Goal: Task Accomplishment & Management: Use online tool/utility

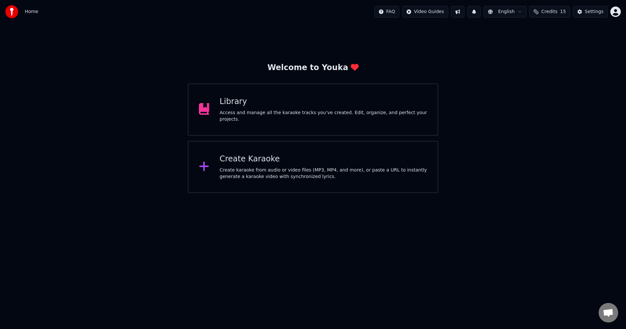
click at [339, 168] on div "Create karaoke from audio or video files (MP3, MP4, and more), or paste a URL t…" at bounding box center [324, 173] width 208 height 13
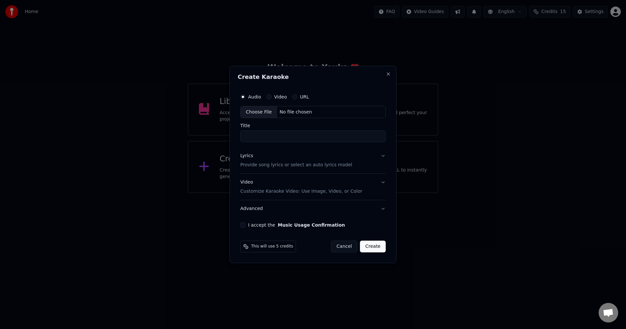
click at [265, 111] on div "Choose File" at bounding box center [258, 112] width 36 height 12
type input "**********"
click at [310, 191] on p "Customize Karaoke Video: Use Image, Video, or Color" at bounding box center [300, 191] width 122 height 7
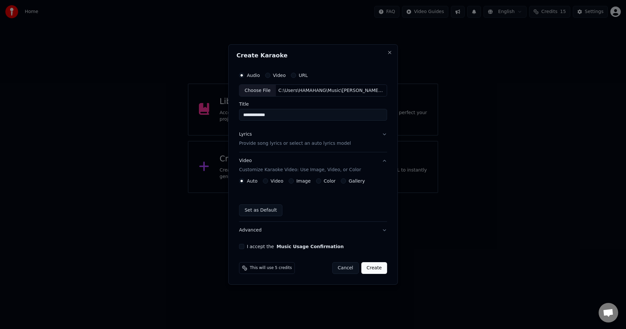
click at [302, 181] on label "Image" at bounding box center [303, 181] width 14 height 5
click at [294, 181] on button "Image" at bounding box center [290, 180] width 5 height 5
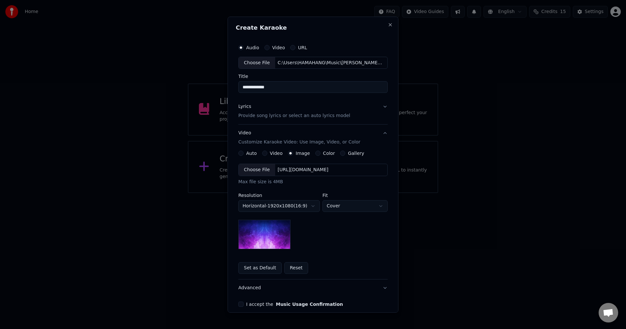
click at [279, 193] on body "**********" at bounding box center [313, 96] width 626 height 193
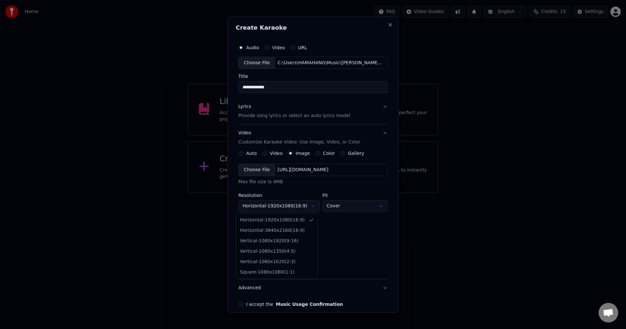
select select "*********"
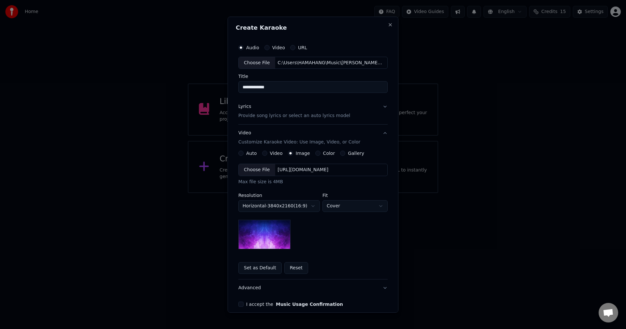
click at [260, 173] on div "Choose File" at bounding box center [257, 170] width 36 height 12
click at [268, 113] on p "Provide song lyrics or select an auto lyrics model" at bounding box center [294, 115] width 112 height 7
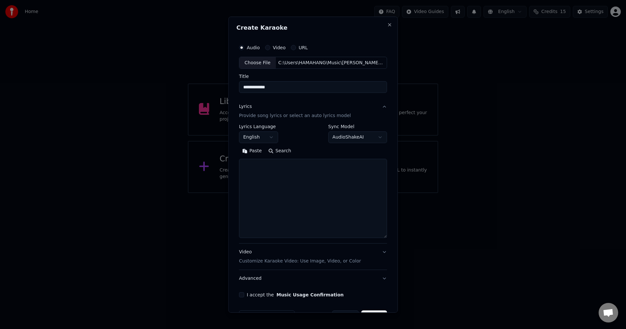
drag, startPoint x: 384, startPoint y: 196, endPoint x: 396, endPoint y: 236, distance: 41.2
click at [396, 236] on div "**********" at bounding box center [312, 164] width 169 height 296
click at [299, 177] on textarea at bounding box center [313, 198] width 148 height 79
paste textarea "**********"
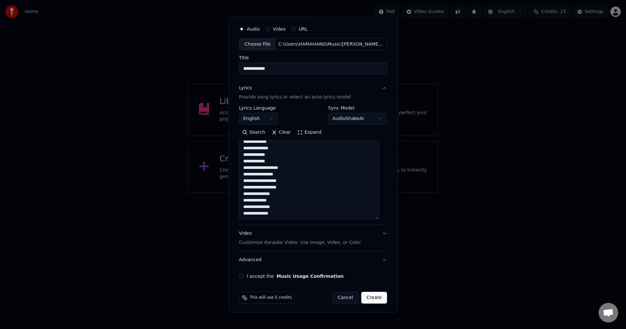
scroll to position [20, 0]
type textarea "**********"
click at [244, 274] on button "I accept the Music Usage Confirmation" at bounding box center [241, 274] width 5 height 5
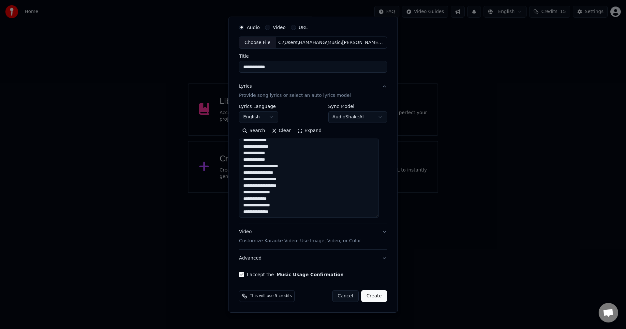
click at [368, 298] on button "Create" at bounding box center [374, 296] width 26 height 12
select select "**"
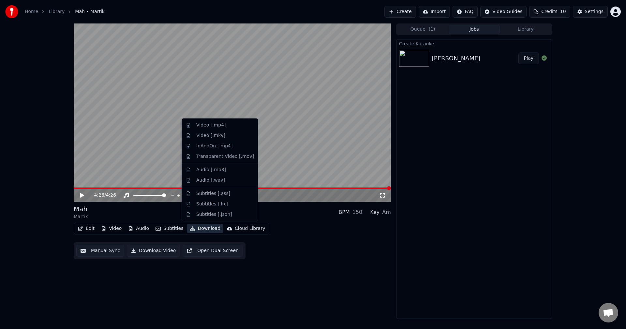
click at [205, 229] on button "Download" at bounding box center [205, 228] width 36 height 9
click at [228, 123] on div "Video [.mp4]" at bounding box center [225, 125] width 58 height 7
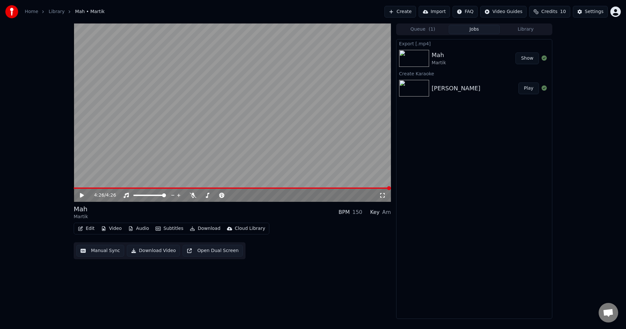
click at [32, 11] on link "Home" at bounding box center [31, 11] width 13 height 7
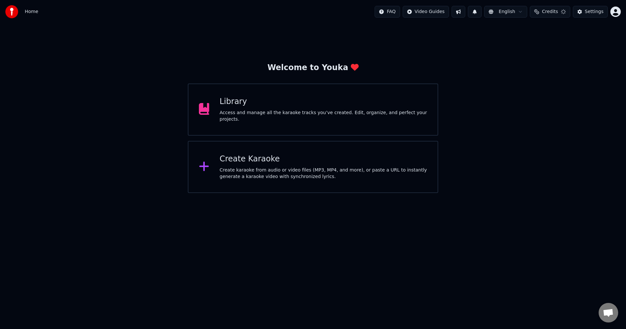
click at [237, 161] on div "Create Karaoke" at bounding box center [324, 159] width 208 height 10
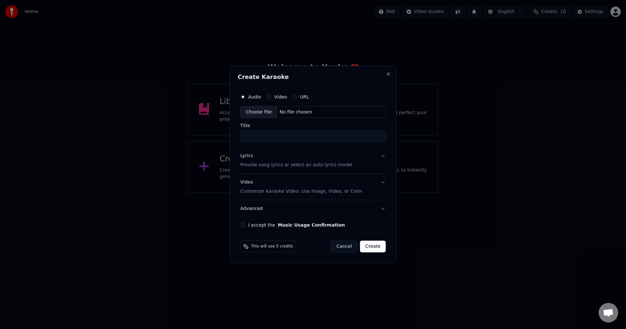
click at [264, 110] on div "Choose File" at bounding box center [258, 112] width 36 height 12
type input "**********"
click at [292, 193] on p "Customize Karaoke Video: Use Image, Video, or Color" at bounding box center [300, 191] width 122 height 7
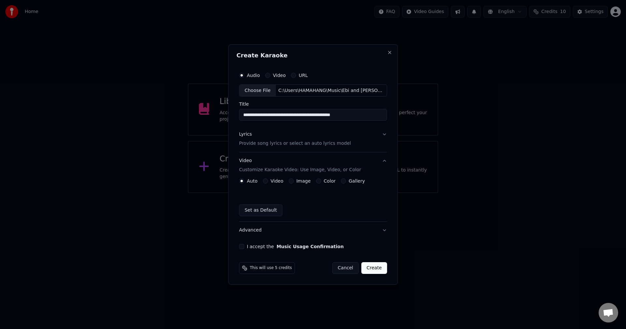
click at [305, 182] on label "Image" at bounding box center [303, 181] width 14 height 5
click at [294, 182] on button "Image" at bounding box center [290, 180] width 5 height 5
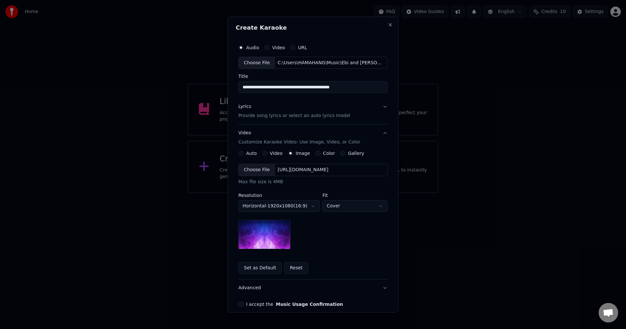
click at [306, 193] on body "**********" at bounding box center [313, 96] width 626 height 193
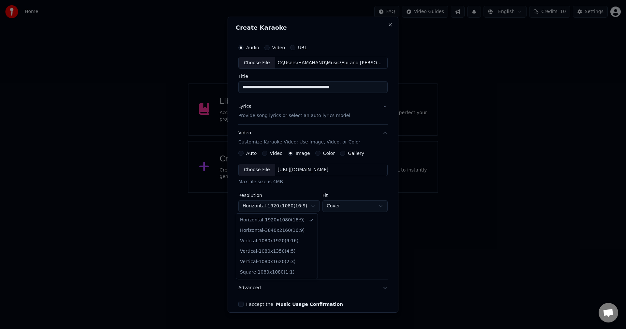
select select "*********"
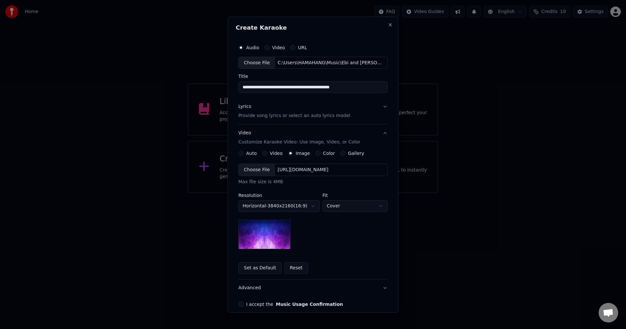
click at [256, 170] on div "Choose File" at bounding box center [257, 170] width 36 height 12
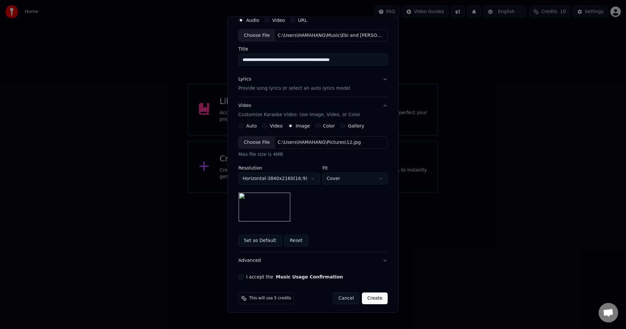
scroll to position [30, 0]
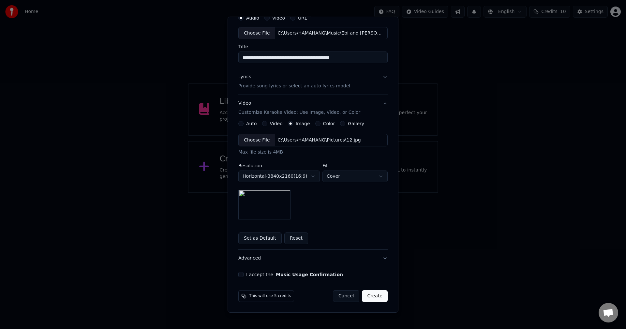
click at [327, 85] on p "Provide song lyrics or select an auto lyrics model" at bounding box center [294, 86] width 112 height 7
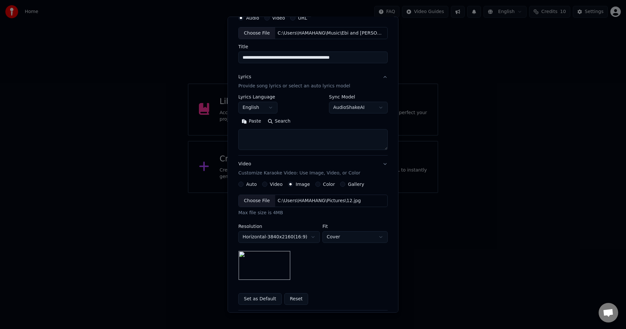
scroll to position [0, 0]
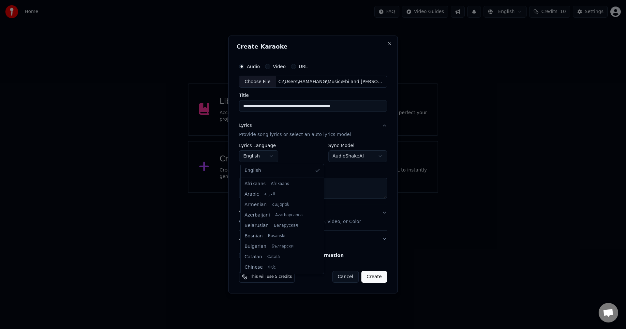
click at [266, 153] on body "**********" at bounding box center [313, 96] width 626 height 193
select select "**"
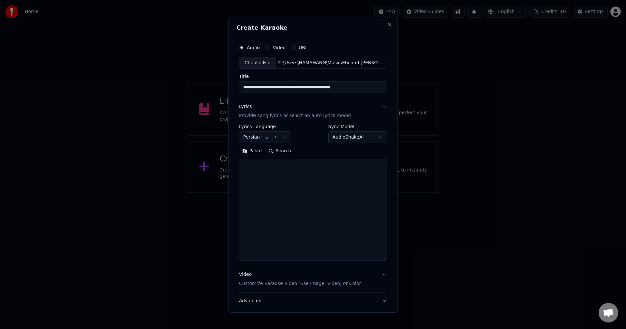
drag, startPoint x: 384, startPoint y: 197, endPoint x: 385, endPoint y: 259, distance: 61.9
click at [385, 259] on div "**********" at bounding box center [312, 164] width 169 height 296
click at [308, 175] on textarea at bounding box center [313, 210] width 148 height 102
paste textarea "**********"
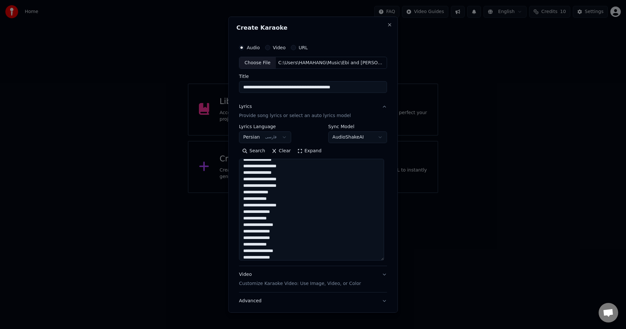
scroll to position [0, 0]
click at [301, 167] on textarea at bounding box center [311, 210] width 145 height 102
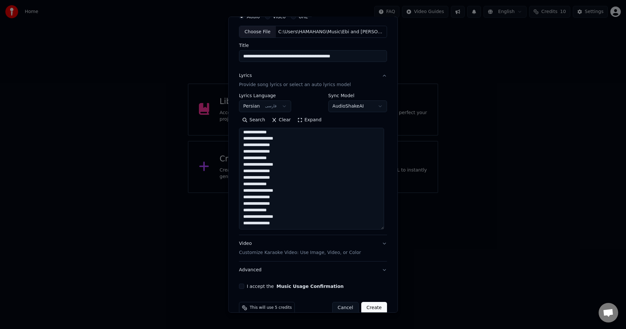
scroll to position [43, 0]
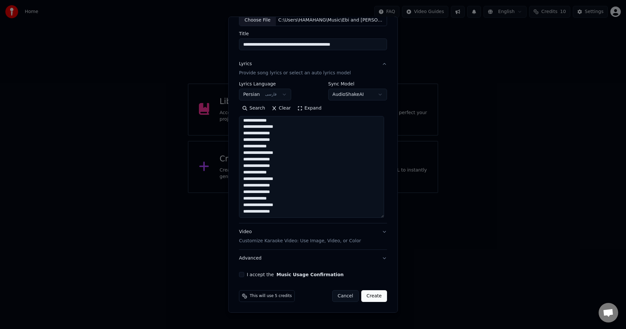
type textarea "**********"
click at [240, 276] on button "I accept the Music Usage Confirmation" at bounding box center [241, 274] width 5 height 5
click at [373, 294] on button "Create" at bounding box center [374, 296] width 26 height 12
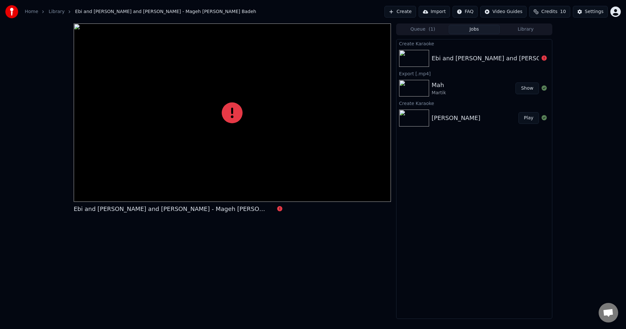
click at [250, 122] on div at bounding box center [232, 112] width 317 height 178
click at [296, 220] on div "Ebi and [PERSON_NAME] and [PERSON_NAME] - Mageh [PERSON_NAME] Badeh" at bounding box center [232, 170] width 317 height 295
click at [298, 233] on div "Ebi and [PERSON_NAME] and [PERSON_NAME] - Mageh [PERSON_NAME] Badeh" at bounding box center [232, 170] width 317 height 295
click at [235, 114] on icon at bounding box center [232, 112] width 21 height 21
click at [456, 60] on div "Ebi and [PERSON_NAME] and [PERSON_NAME] - Mageh [PERSON_NAME] Badeh" at bounding box center [547, 58] width 233 height 9
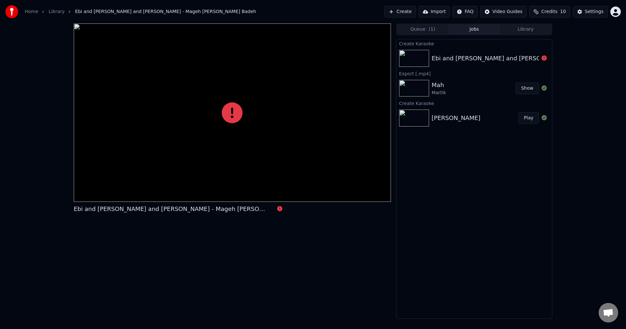
click at [32, 13] on link "Home" at bounding box center [31, 11] width 13 height 7
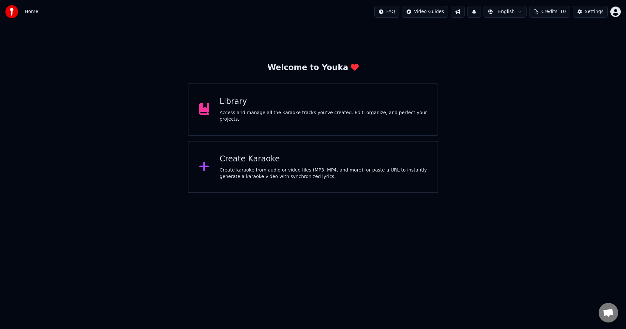
click at [255, 165] on div "Create Karaoke Create karaoke from audio or video files (MP3, MP4, and more), o…" at bounding box center [324, 167] width 208 height 26
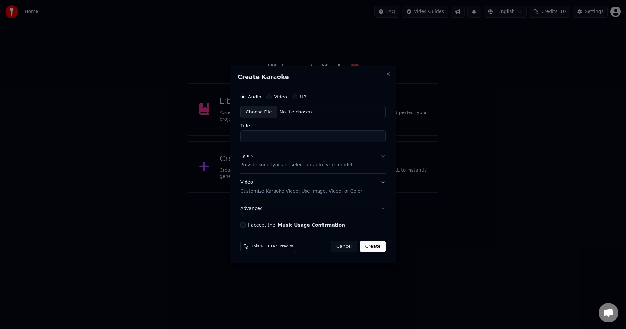
click at [257, 109] on div "Choose File" at bounding box center [258, 112] width 36 height 12
type input "**********"
click at [306, 190] on p "Customize Karaoke Video: Use Image, Video, or Color" at bounding box center [300, 191] width 122 height 7
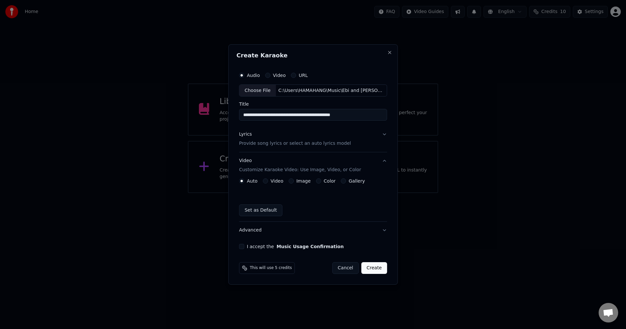
click at [297, 181] on label "Image" at bounding box center [303, 181] width 14 height 5
click at [294, 181] on button "Image" at bounding box center [290, 180] width 5 height 5
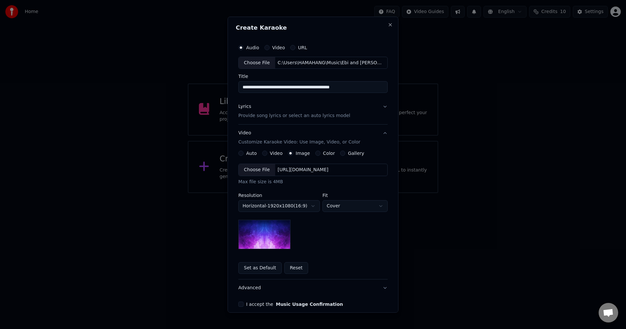
click at [307, 193] on body "**********" at bounding box center [313, 96] width 626 height 193
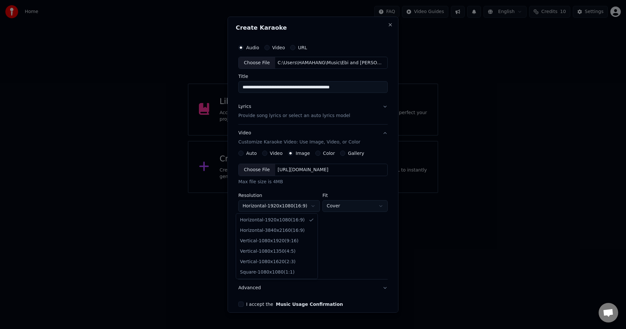
select select "*********"
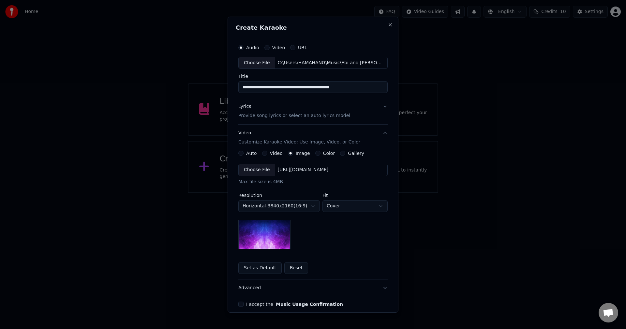
click at [257, 171] on div "Choose File" at bounding box center [257, 170] width 36 height 12
click at [262, 117] on p "Provide song lyrics or select an auto lyrics model" at bounding box center [294, 115] width 112 height 7
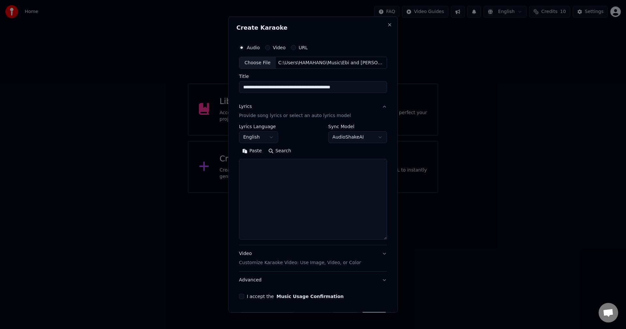
drag, startPoint x: 381, startPoint y: 198, endPoint x: 299, endPoint y: 177, distance: 85.0
click at [391, 239] on div "**********" at bounding box center [312, 164] width 169 height 296
click at [263, 134] on body "**********" at bounding box center [313, 96] width 626 height 193
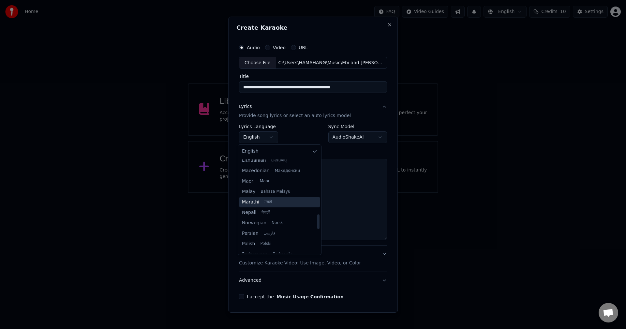
scroll to position [358, 0]
select select "**"
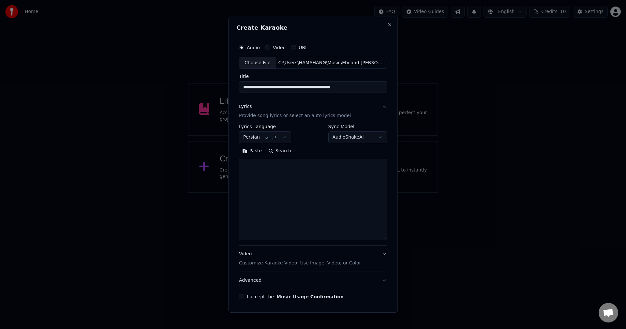
click at [298, 194] on textarea at bounding box center [313, 199] width 148 height 81
paste textarea "**********"
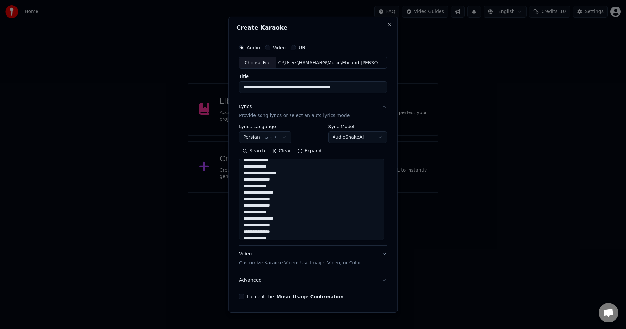
scroll to position [0, 0]
type textarea "**********"
click at [336, 63] on div "C:\Users\HAMAHANG\Music\Ebi and [PERSON_NAME] and [PERSON_NAME] - Mageh [PERSON…" at bounding box center [331, 62] width 111 height 7
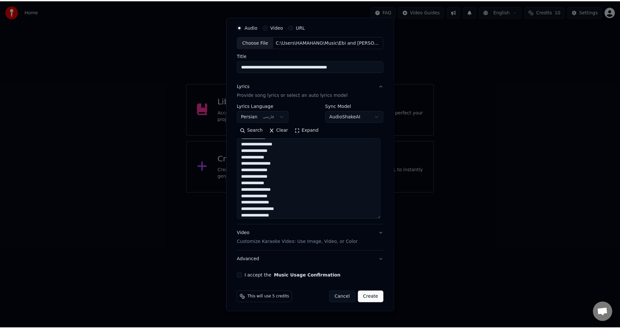
scroll to position [22, 0]
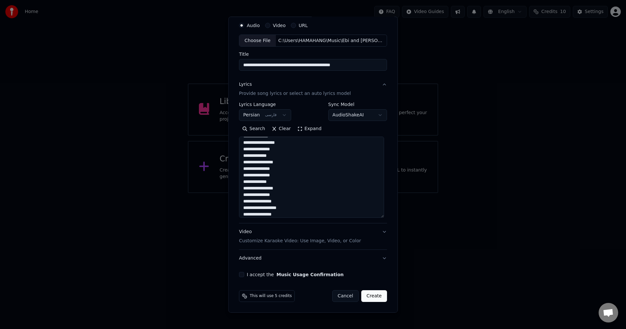
click at [240, 275] on button "I accept the Music Usage Confirmation" at bounding box center [241, 274] width 5 height 5
click at [370, 297] on button "Create" at bounding box center [374, 296] width 26 height 12
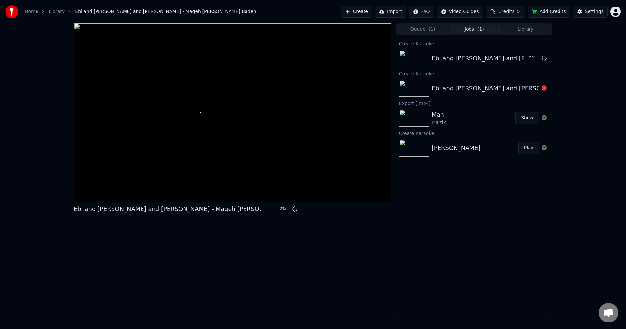
click at [450, 266] on div "Create Karaoke Ebi and [PERSON_NAME] and [PERSON_NAME] - Mageh [PERSON_NAME] Ba…" at bounding box center [474, 179] width 156 height 280
click at [575, 224] on div "Ebi and [PERSON_NAME] and [PERSON_NAME] - Mageh [PERSON_NAME] Badeh 4 % Queue (…" at bounding box center [313, 170] width 626 height 295
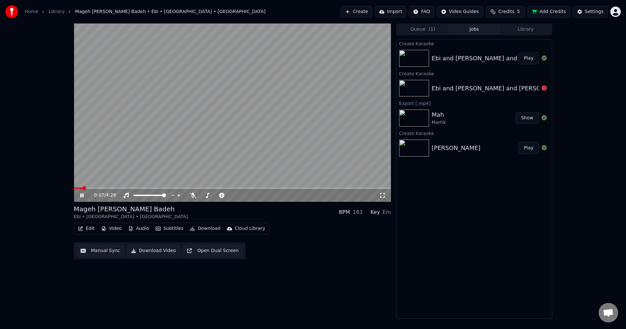
click at [298, 142] on video at bounding box center [232, 112] width 317 height 178
click at [90, 229] on button "Edit" at bounding box center [86, 228] width 22 height 9
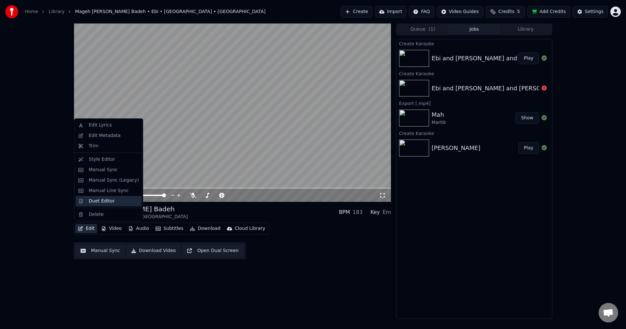
click at [102, 201] on div "Duet Editor" at bounding box center [102, 201] width 26 height 7
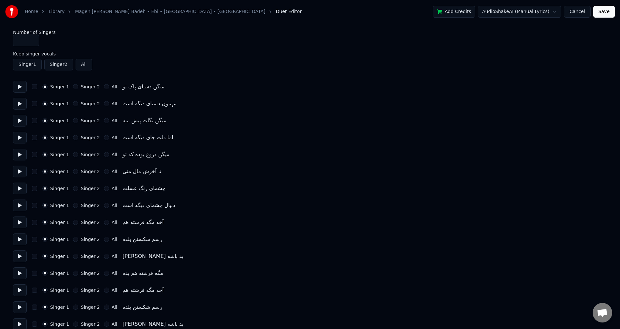
click at [73, 88] on button "Singer 2" at bounding box center [75, 86] width 5 height 5
click at [75, 104] on button "Singer 2" at bounding box center [75, 103] width 5 height 5
click at [74, 123] on button "Singer 2" at bounding box center [75, 120] width 5 height 5
click at [75, 138] on button "Singer 2" at bounding box center [75, 137] width 5 height 5
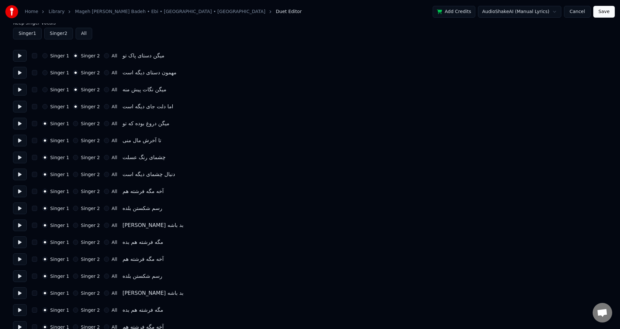
scroll to position [33, 0]
click at [75, 123] on button "Singer 2" at bounding box center [75, 121] width 5 height 5
click at [74, 140] on button "Singer 2" at bounding box center [75, 138] width 5 height 5
click at [74, 156] on button "Singer 2" at bounding box center [75, 155] width 5 height 5
click at [73, 174] on button "Singer 2" at bounding box center [75, 172] width 5 height 5
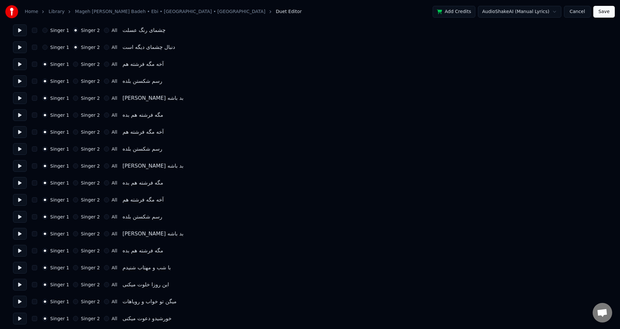
scroll to position [163, 0]
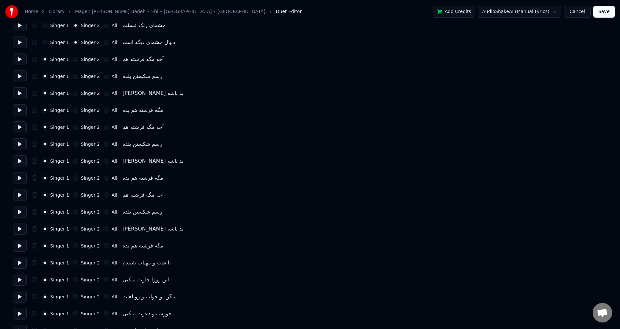
click at [74, 197] on button "Singer 2" at bounding box center [75, 194] width 5 height 5
click at [74, 211] on button "Singer 2" at bounding box center [75, 211] width 5 height 5
click at [74, 229] on button "Singer 2" at bounding box center [75, 228] width 5 height 5
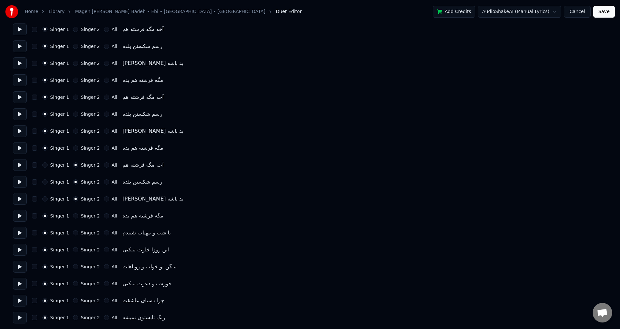
scroll to position [196, 0]
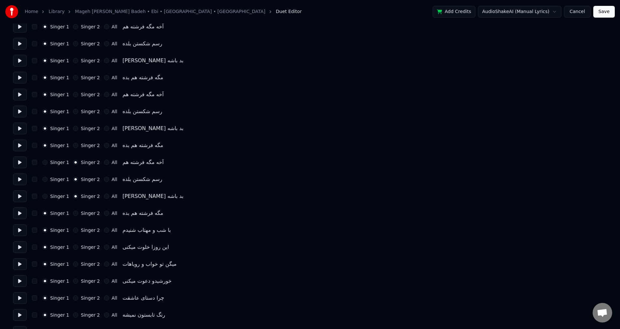
click at [74, 214] on button "Singer 2" at bounding box center [75, 213] width 5 height 5
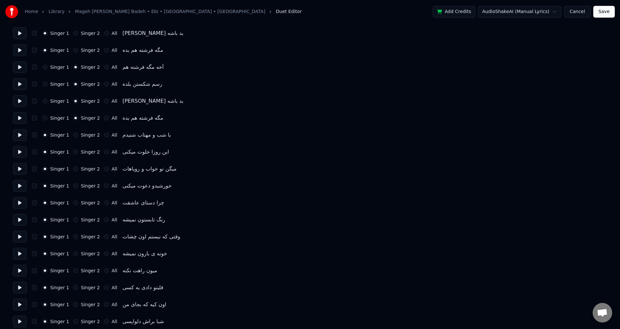
scroll to position [293, 0]
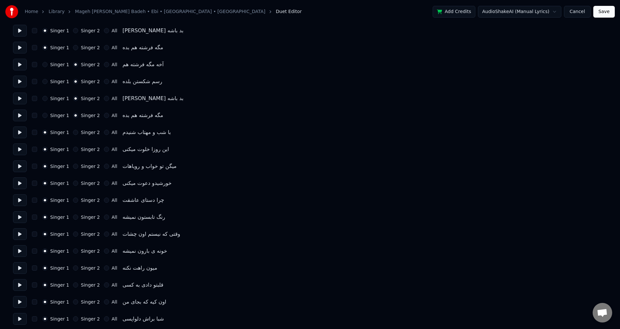
click at [74, 200] on button "Singer 2" at bounding box center [75, 199] width 5 height 5
click at [75, 218] on div "Singer 2" at bounding box center [86, 216] width 27 height 5
click at [73, 218] on button "Singer 2" at bounding box center [75, 216] width 5 height 5
click at [75, 236] on button "Singer 2" at bounding box center [75, 233] width 5 height 5
click at [74, 252] on button "Singer 2" at bounding box center [75, 250] width 5 height 5
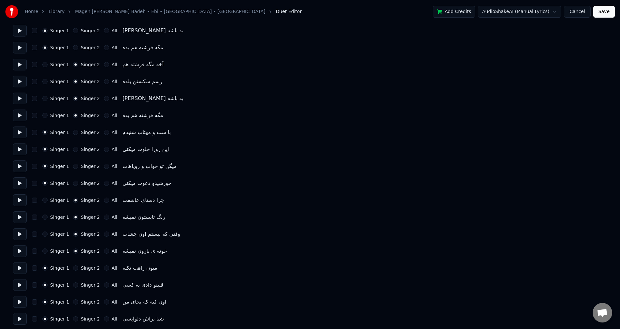
click at [18, 133] on button at bounding box center [20, 132] width 14 height 12
click at [22, 150] on button at bounding box center [20, 149] width 14 height 12
click at [17, 115] on button at bounding box center [20, 115] width 14 height 12
click at [20, 99] on button at bounding box center [20, 99] width 14 height 12
click at [20, 85] on button at bounding box center [20, 82] width 14 height 12
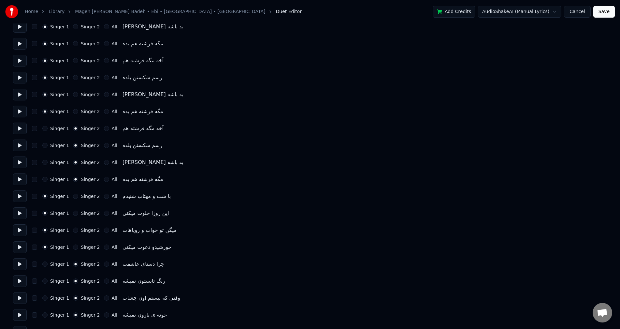
scroll to position [228, 0]
click at [20, 80] on button at bounding box center [20, 79] width 14 height 12
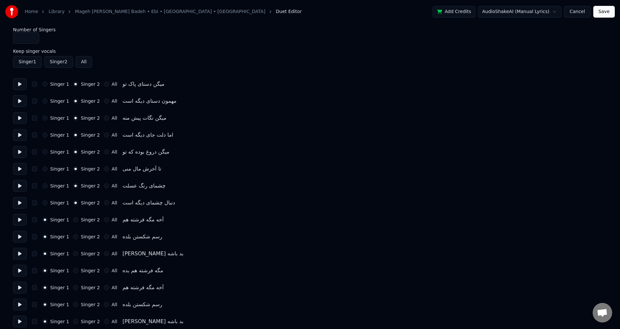
scroll to position [0, 0]
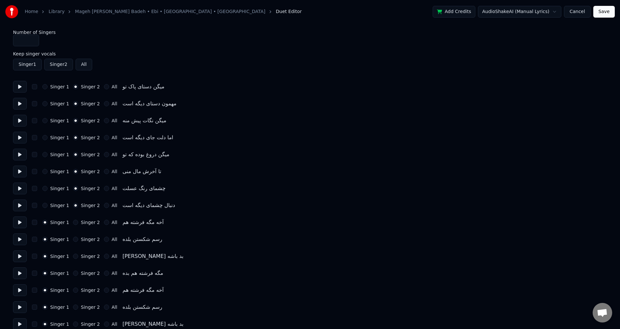
click at [21, 87] on button at bounding box center [20, 87] width 14 height 12
click at [18, 106] on button at bounding box center [20, 104] width 14 height 12
click at [19, 125] on button at bounding box center [20, 121] width 14 height 12
click at [20, 137] on button at bounding box center [20, 138] width 14 height 12
click at [20, 156] on button at bounding box center [20, 155] width 14 height 12
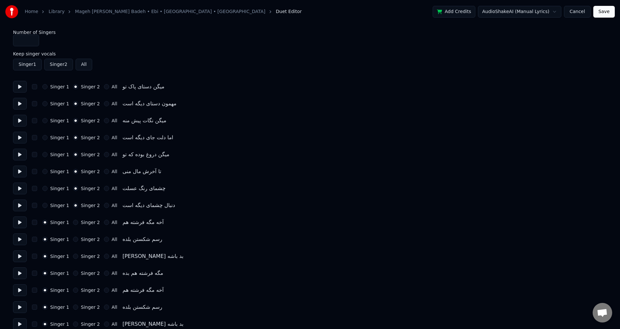
click at [16, 172] on button at bounding box center [20, 172] width 14 height 12
click at [19, 190] on button at bounding box center [20, 188] width 14 height 12
click at [19, 205] on button at bounding box center [20, 205] width 14 height 12
click at [20, 224] on button at bounding box center [20, 222] width 14 height 12
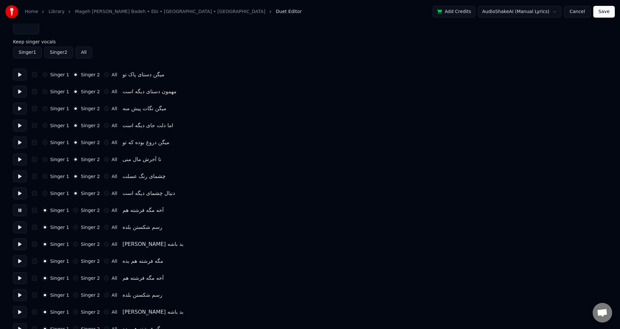
scroll to position [65, 0]
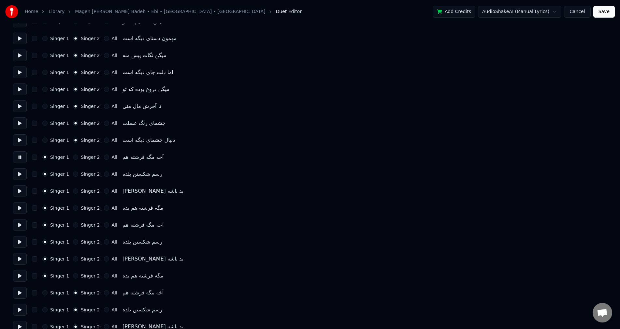
click at [20, 176] on button at bounding box center [20, 174] width 14 height 12
click at [18, 193] on button at bounding box center [20, 191] width 14 height 12
click at [18, 208] on button at bounding box center [20, 208] width 14 height 12
click at [20, 225] on button at bounding box center [20, 225] width 14 height 12
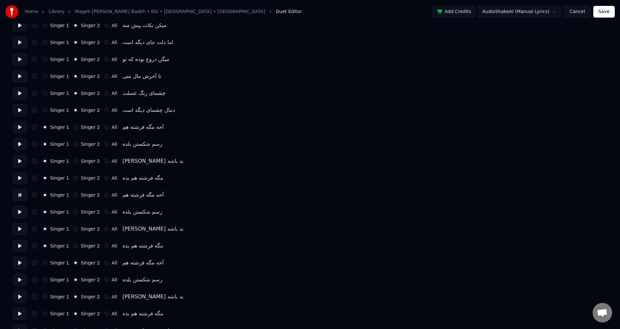
scroll to position [98, 0]
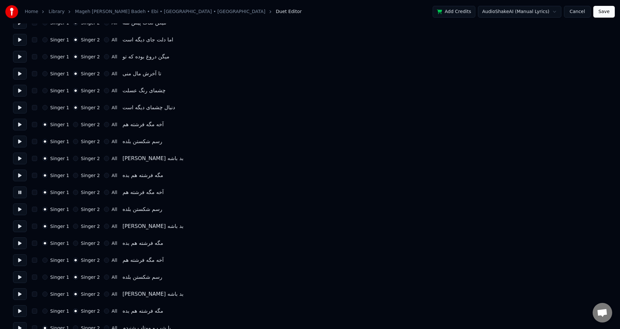
click at [21, 208] on button at bounding box center [20, 209] width 14 height 12
click at [18, 228] on button at bounding box center [20, 226] width 14 height 12
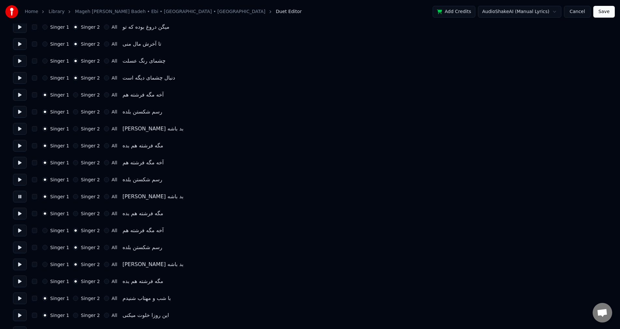
scroll to position [130, 0]
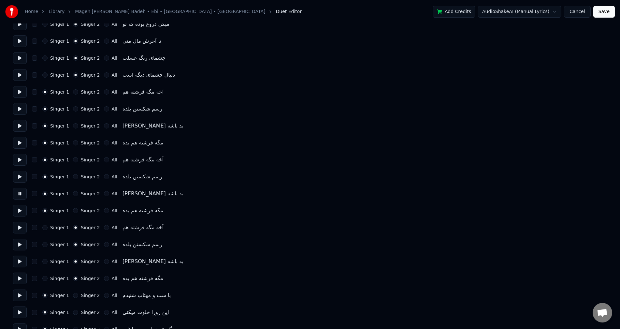
click at [21, 209] on button at bounding box center [20, 211] width 14 height 12
click at [19, 229] on button at bounding box center [20, 228] width 14 height 12
click at [17, 245] on button at bounding box center [20, 245] width 14 height 12
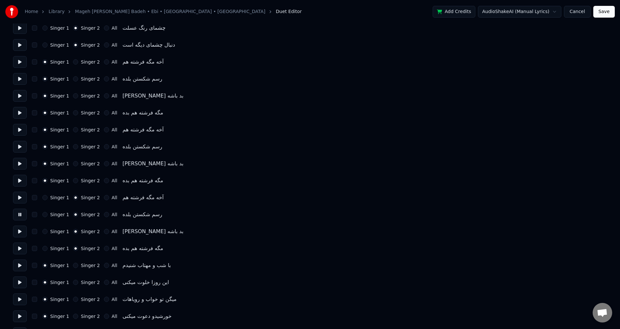
scroll to position [163, 0]
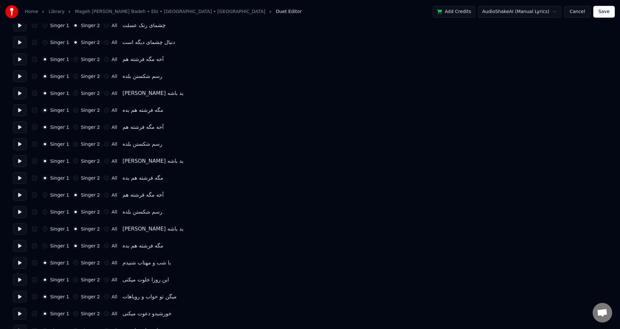
click at [21, 229] on button at bounding box center [20, 229] width 14 height 12
click at [21, 246] on button at bounding box center [20, 246] width 14 height 12
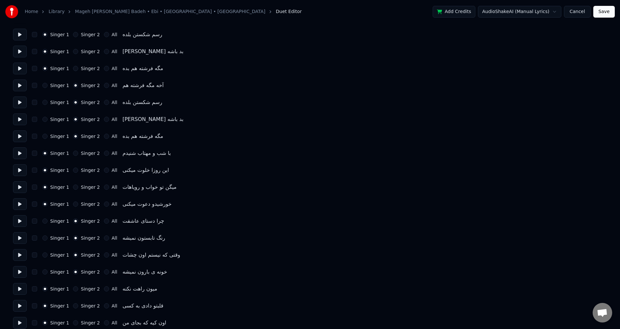
scroll to position [293, 0]
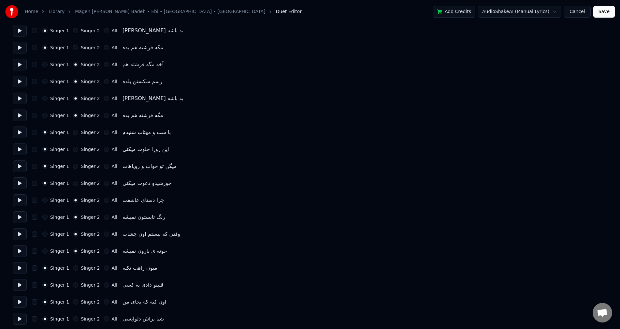
click at [21, 134] on button at bounding box center [20, 132] width 14 height 12
click at [21, 147] on button at bounding box center [20, 149] width 14 height 12
click at [18, 167] on button at bounding box center [20, 166] width 14 height 12
click at [21, 182] on button at bounding box center [20, 183] width 14 height 12
click at [20, 202] on button at bounding box center [20, 200] width 14 height 12
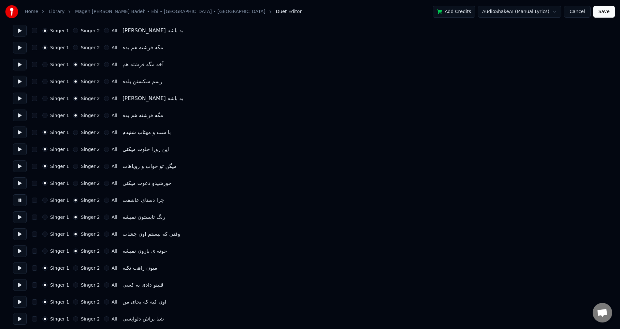
click at [19, 216] on button at bounding box center [20, 217] width 14 height 12
click at [19, 237] on button at bounding box center [20, 234] width 14 height 12
click at [18, 250] on button at bounding box center [20, 251] width 14 height 12
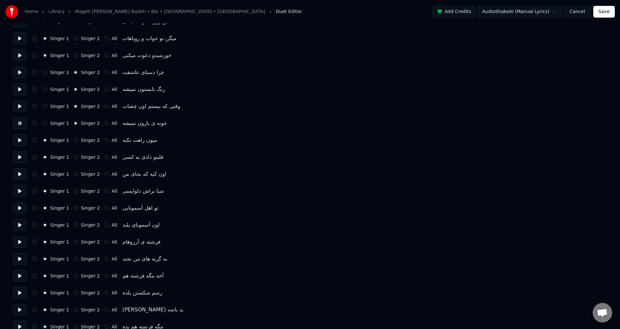
scroll to position [424, 0]
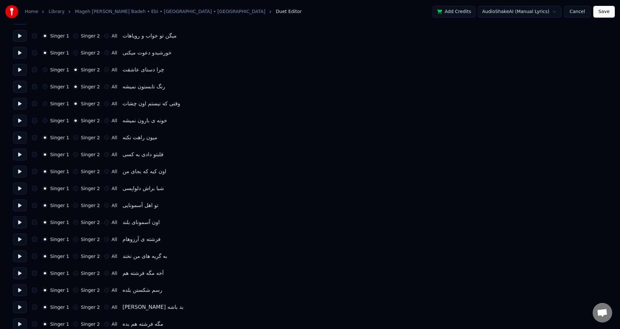
click at [18, 137] on button at bounding box center [20, 138] width 14 height 12
click at [20, 154] on button at bounding box center [20, 155] width 14 height 12
click at [16, 174] on button at bounding box center [20, 172] width 14 height 12
click at [19, 191] on button at bounding box center [20, 188] width 14 height 12
click at [20, 205] on button at bounding box center [20, 205] width 14 height 12
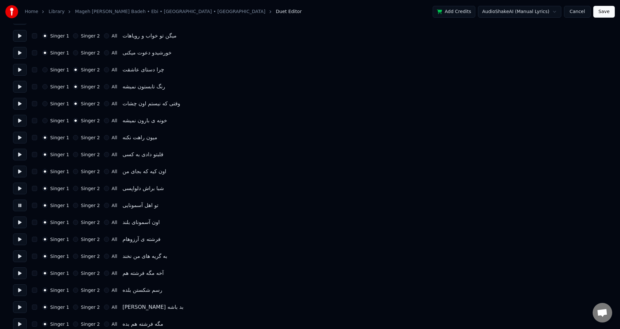
click at [17, 224] on button at bounding box center [20, 222] width 14 height 12
click at [22, 240] on button at bounding box center [20, 239] width 14 height 12
click at [20, 258] on button at bounding box center [20, 256] width 14 height 12
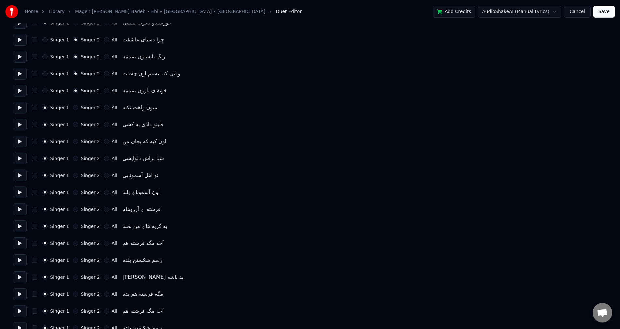
scroll to position [456, 0]
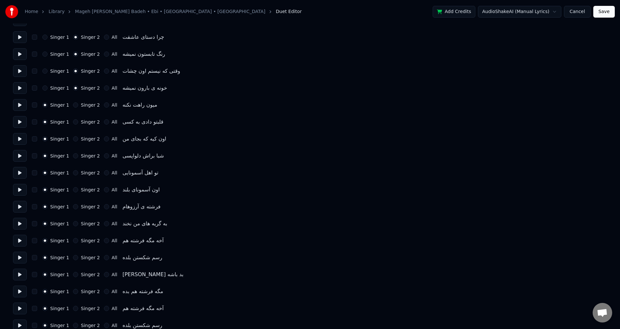
click at [21, 238] on button at bounding box center [20, 241] width 14 height 12
click at [75, 240] on button "Singer 2" at bounding box center [75, 240] width 5 height 5
click at [17, 259] on button at bounding box center [20, 258] width 14 height 12
click at [74, 258] on button "Singer 2" at bounding box center [75, 257] width 5 height 5
click at [22, 274] on button at bounding box center [20, 275] width 14 height 12
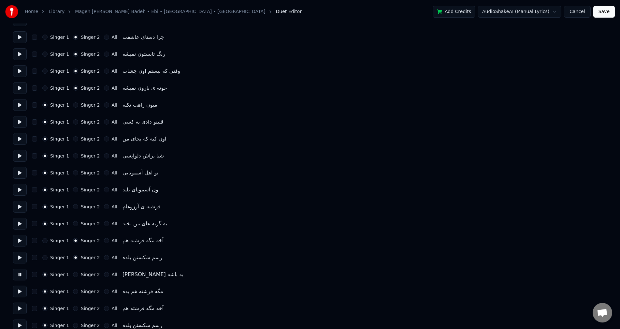
click at [74, 275] on button "Singer 2" at bounding box center [75, 274] width 5 height 5
click at [75, 293] on button "Singer 2" at bounding box center [75, 291] width 5 height 5
click at [19, 293] on button at bounding box center [20, 291] width 14 height 12
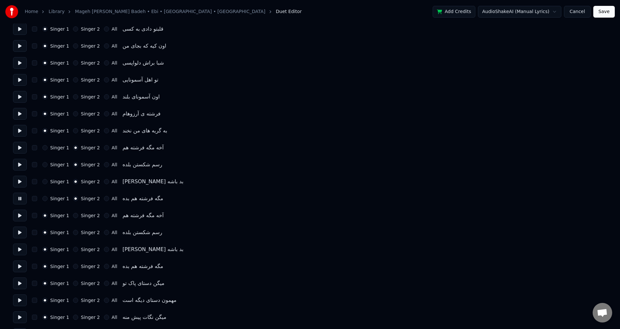
scroll to position [554, 0]
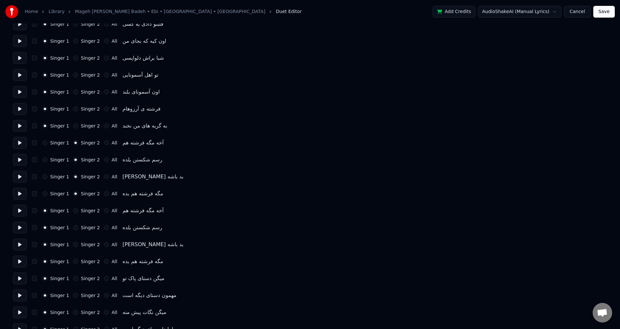
click at [21, 212] on button at bounding box center [20, 211] width 14 height 12
click at [74, 210] on button "Singer 2" at bounding box center [75, 210] width 5 height 5
click at [75, 227] on button "Singer 2" at bounding box center [75, 227] width 5 height 5
click at [74, 243] on button "Singer 2" at bounding box center [75, 244] width 5 height 5
click at [73, 259] on button "Singer 2" at bounding box center [75, 261] width 5 height 5
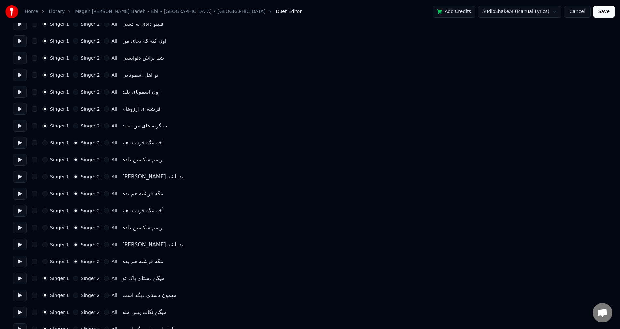
click at [19, 229] on button at bounding box center [20, 228] width 14 height 12
click at [21, 245] on button at bounding box center [20, 245] width 14 height 12
click at [21, 258] on button at bounding box center [20, 261] width 14 height 12
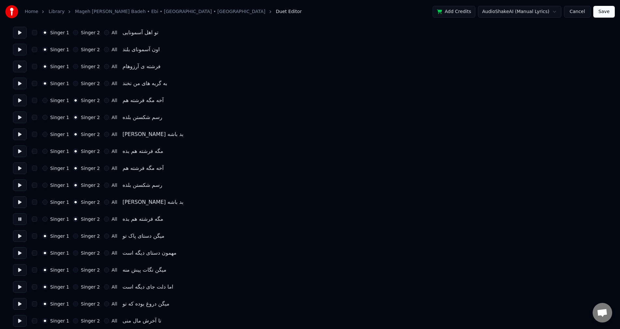
scroll to position [619, 0]
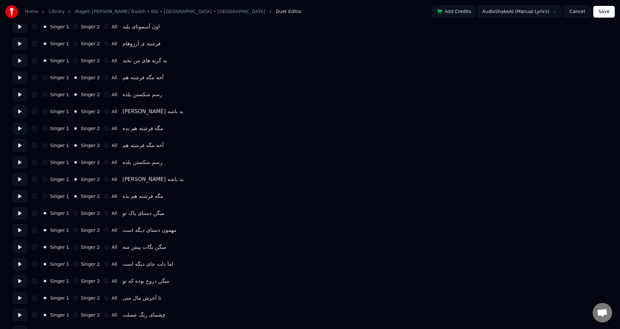
click at [19, 213] on button at bounding box center [20, 213] width 14 height 12
click at [18, 228] on button at bounding box center [20, 230] width 14 height 12
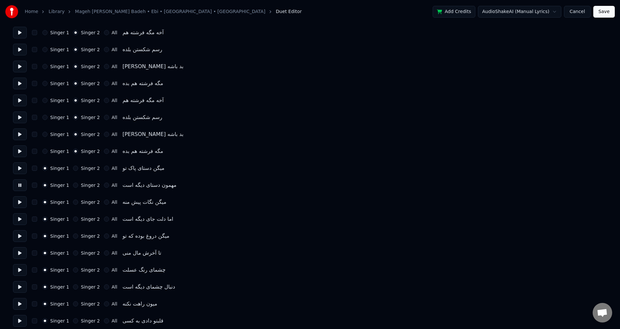
scroll to position [684, 0]
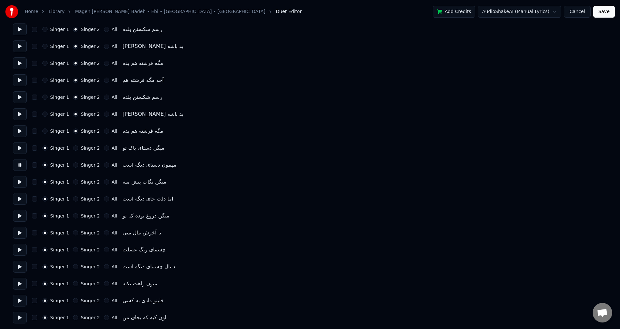
click at [18, 183] on button at bounding box center [20, 182] width 14 height 12
click at [19, 196] on button at bounding box center [20, 199] width 14 height 12
click at [17, 216] on button at bounding box center [20, 216] width 14 height 12
click at [21, 232] on button at bounding box center [20, 233] width 14 height 12
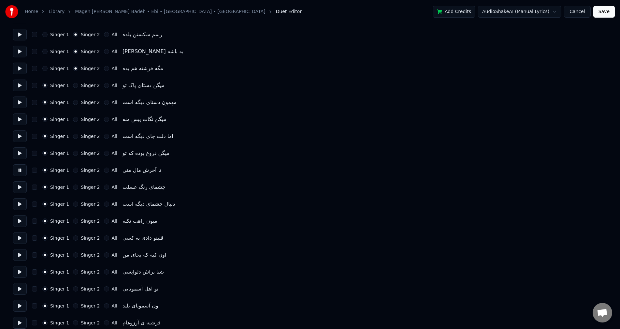
scroll to position [749, 0]
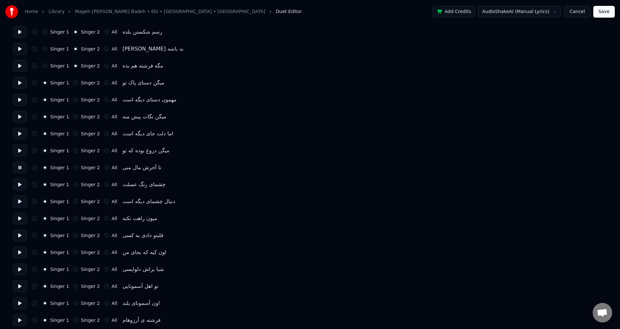
click at [20, 183] on button at bounding box center [20, 185] width 14 height 12
click at [23, 202] on button at bounding box center [20, 202] width 14 height 12
click at [20, 217] on button at bounding box center [20, 218] width 14 height 12
click at [75, 219] on button "Singer 2" at bounding box center [75, 218] width 5 height 5
click at [75, 238] on div "Singer 2" at bounding box center [86, 235] width 27 height 5
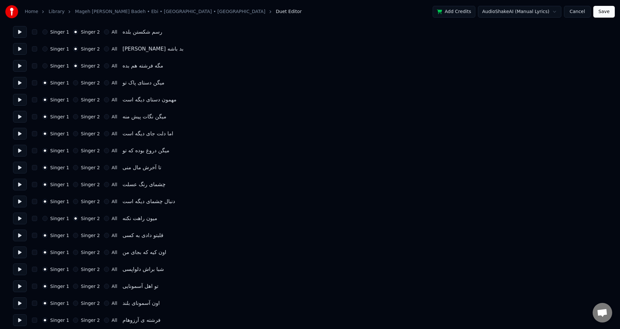
click at [74, 235] on button "Singer 2" at bounding box center [75, 235] width 5 height 5
click at [73, 250] on button "Singer 2" at bounding box center [75, 252] width 5 height 5
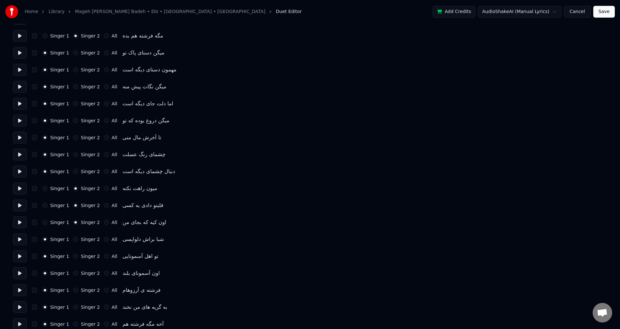
scroll to position [782, 0]
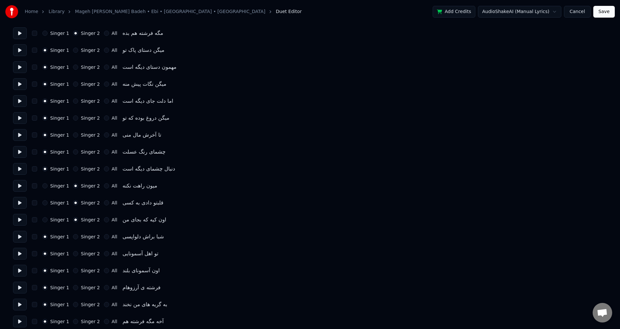
click at [74, 238] on button "Singer 2" at bounding box center [75, 236] width 5 height 5
click at [20, 222] on button at bounding box center [20, 220] width 14 height 12
click at [23, 234] on button at bounding box center [20, 237] width 14 height 12
click at [21, 254] on button at bounding box center [20, 254] width 14 height 12
click at [73, 254] on button "Singer 2" at bounding box center [75, 253] width 5 height 5
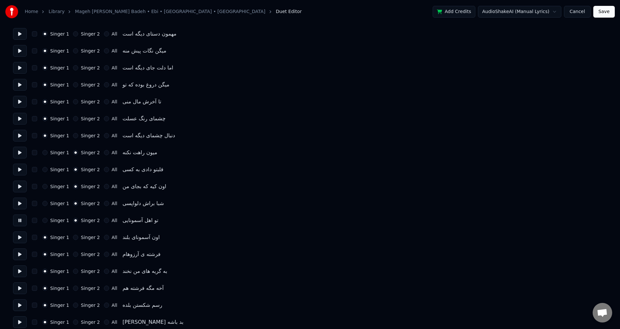
scroll to position [847, 0]
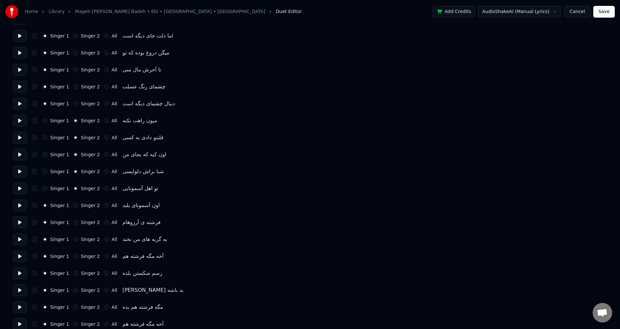
click at [75, 207] on button "Singer 2" at bounding box center [75, 205] width 5 height 5
click at [73, 223] on button "Singer 2" at bounding box center [75, 222] width 5 height 5
click at [73, 240] on button "Singer 2" at bounding box center [75, 239] width 5 height 5
click at [15, 223] on button at bounding box center [20, 222] width 14 height 12
click at [21, 240] on button at bounding box center [20, 239] width 14 height 12
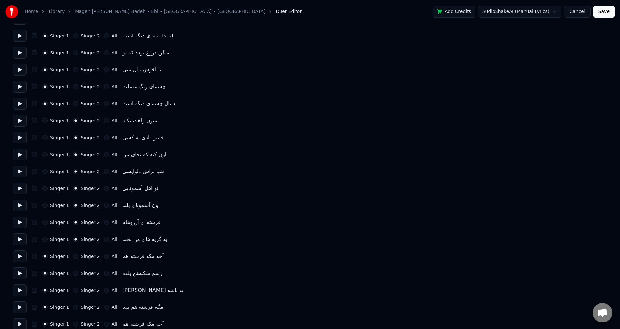
click at [21, 257] on button at bounding box center [20, 256] width 14 height 12
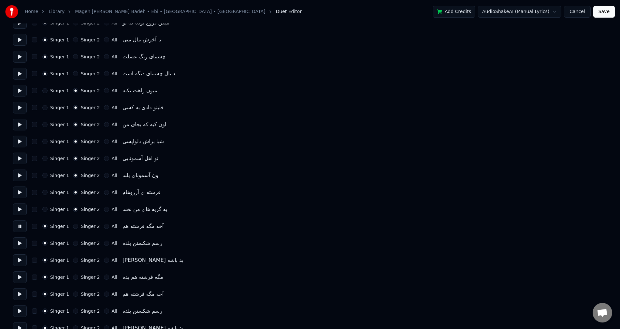
scroll to position [880, 0]
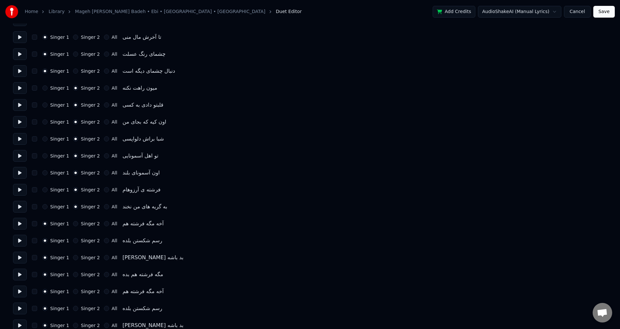
click at [18, 242] on button at bounding box center [20, 241] width 14 height 12
click at [19, 254] on button at bounding box center [20, 258] width 14 height 12
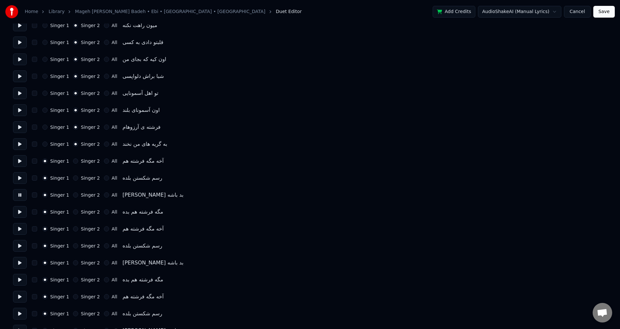
scroll to position [945, 0]
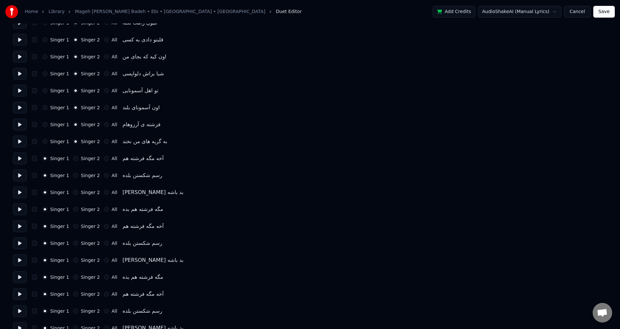
click at [19, 213] on button at bounding box center [20, 209] width 14 height 12
click at [20, 229] on button at bounding box center [20, 226] width 14 height 12
click at [36, 227] on button "button" at bounding box center [34, 226] width 5 height 5
click at [19, 228] on button at bounding box center [20, 226] width 14 height 12
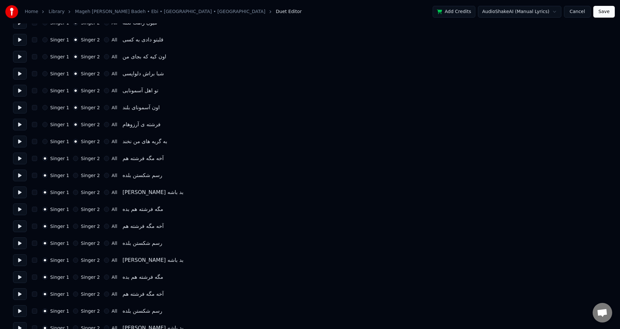
click at [22, 245] on button at bounding box center [20, 243] width 14 height 12
click at [20, 208] on button at bounding box center [20, 209] width 14 height 12
click at [20, 191] on button at bounding box center [20, 192] width 14 height 12
click at [19, 159] on button at bounding box center [20, 159] width 14 height 12
click at [19, 175] on button at bounding box center [20, 175] width 14 height 12
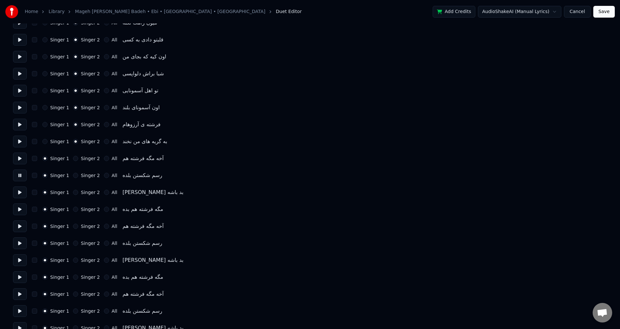
click at [22, 192] on button at bounding box center [20, 192] width 14 height 12
click at [22, 209] on button at bounding box center [20, 209] width 14 height 12
click at [22, 229] on button at bounding box center [20, 226] width 14 height 12
click at [73, 228] on button "Singer 2" at bounding box center [75, 226] width 5 height 5
click at [14, 246] on button at bounding box center [20, 243] width 14 height 12
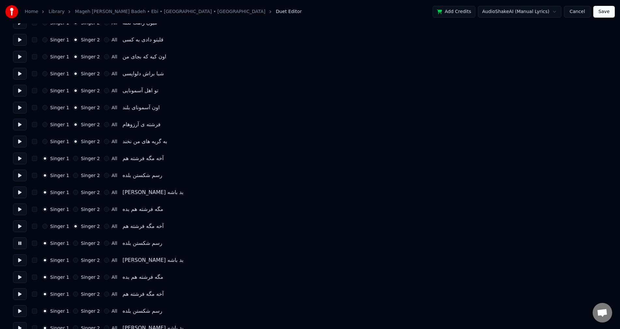
click at [77, 243] on div "Singer 2" at bounding box center [86, 242] width 27 height 5
click at [73, 243] on button "Singer 2" at bounding box center [75, 242] width 5 height 5
click at [22, 257] on button at bounding box center [20, 260] width 14 height 12
click at [73, 260] on button "Singer 2" at bounding box center [75, 259] width 5 height 5
click at [21, 279] on button at bounding box center [20, 277] width 14 height 12
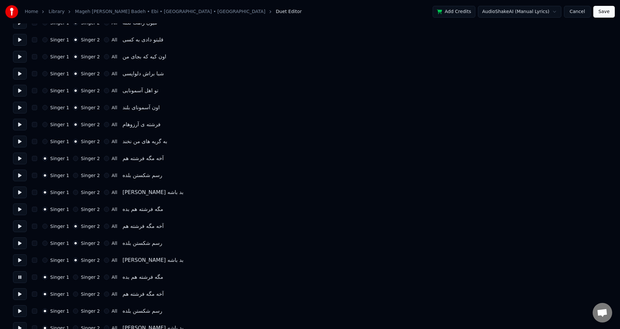
click at [74, 278] on button "Singer 2" at bounding box center [75, 276] width 5 height 5
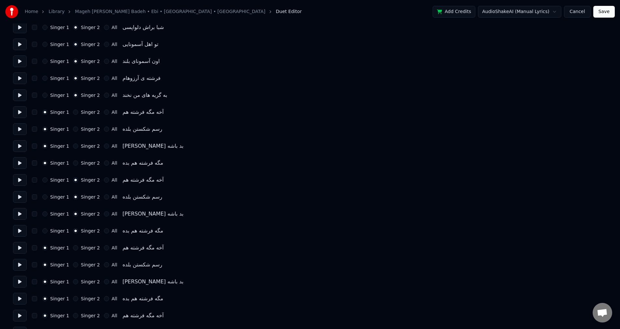
scroll to position [1010, 0]
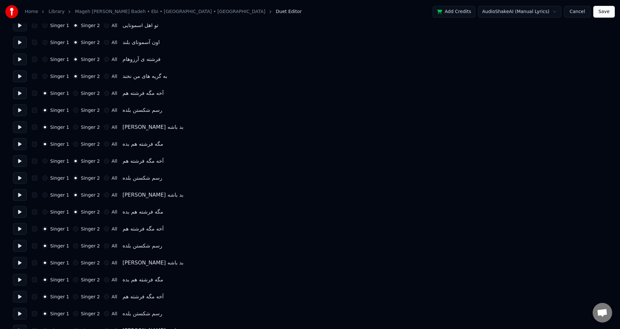
click at [20, 230] on button at bounding box center [20, 229] width 14 height 12
click at [104, 229] on button "All" at bounding box center [106, 228] width 5 height 5
click at [104, 245] on button "All" at bounding box center [106, 245] width 5 height 5
click at [23, 247] on button at bounding box center [20, 246] width 14 height 12
click at [22, 263] on button at bounding box center [20, 263] width 14 height 12
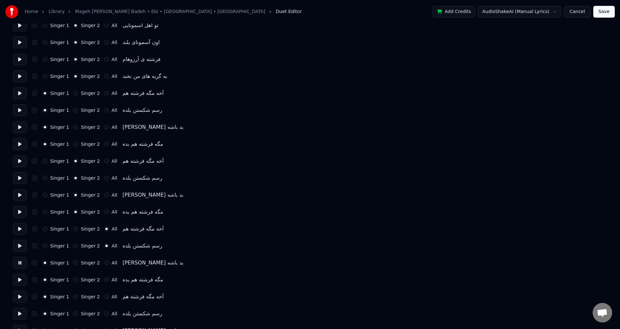
click at [104, 262] on button "All" at bounding box center [106, 262] width 5 height 5
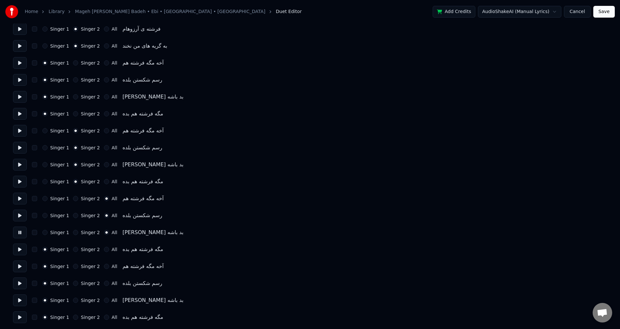
scroll to position [1041, 0]
click at [18, 247] on button at bounding box center [20, 249] width 14 height 12
click at [104, 250] on button "All" at bounding box center [106, 248] width 5 height 5
click at [22, 264] on button at bounding box center [20, 266] width 14 height 12
click at [74, 267] on button "Singer 2" at bounding box center [75, 265] width 5 height 5
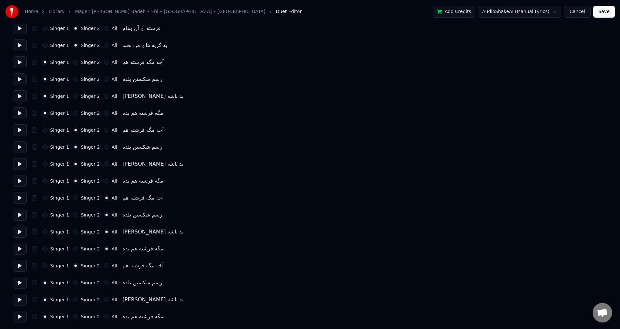
click at [19, 282] on button at bounding box center [20, 283] width 14 height 12
click at [73, 281] on button "Singer 2" at bounding box center [75, 282] width 5 height 5
click at [74, 299] on button "Singer 2" at bounding box center [75, 299] width 5 height 5
click at [22, 299] on button at bounding box center [20, 300] width 14 height 12
click at [75, 317] on button "Singer 2" at bounding box center [75, 316] width 5 height 5
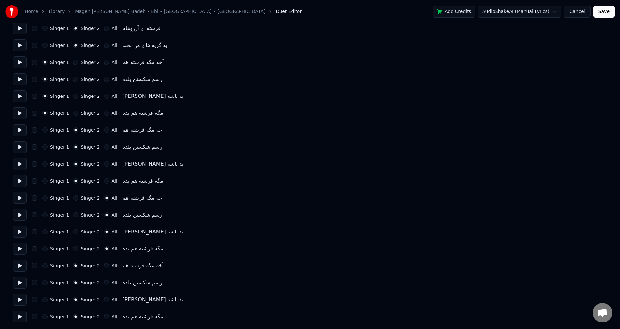
click at [18, 315] on button at bounding box center [20, 317] width 14 height 12
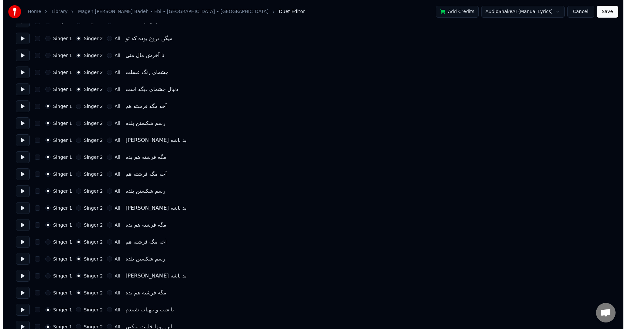
scroll to position [0, 0]
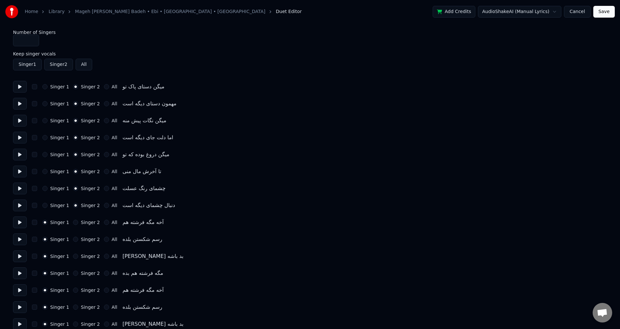
click at [607, 14] on button "Save" at bounding box center [604, 12] width 22 height 12
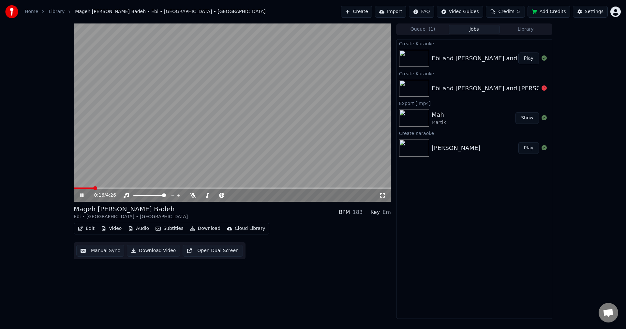
click at [384, 195] on icon at bounding box center [382, 195] width 7 height 5
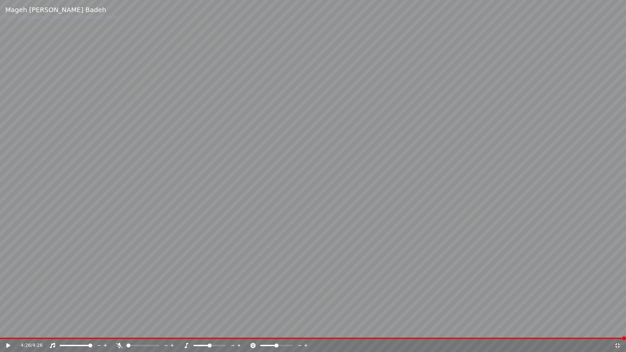
click at [619, 328] on icon at bounding box center [617, 345] width 7 height 5
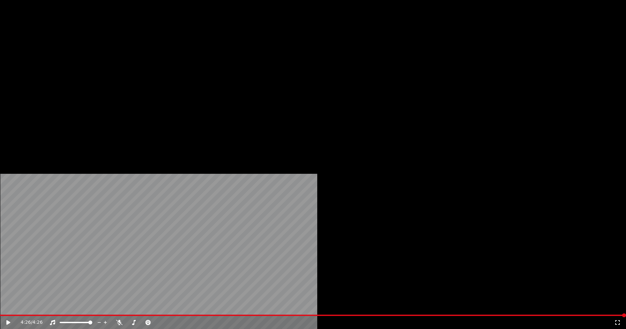
click at [204, 55] on button "Download" at bounding box center [205, 50] width 36 height 9
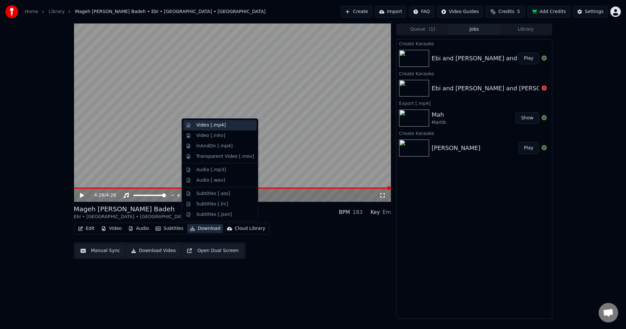
click at [211, 126] on div "Video [.mp4]" at bounding box center [210, 125] width 29 height 7
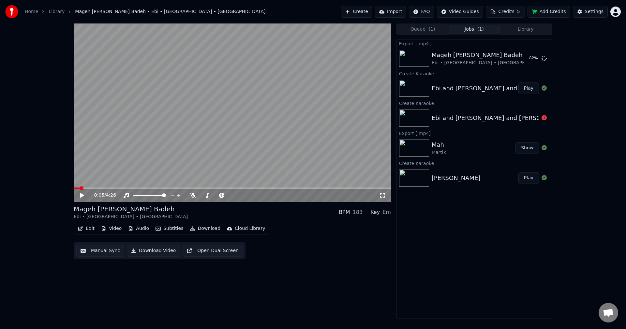
click at [80, 189] on span at bounding box center [77, 187] width 6 height 1
click at [80, 197] on icon at bounding box center [82, 195] width 4 height 5
click at [153, 196] on span at bounding box center [143, 195] width 20 height 1
click at [145, 196] on span at bounding box center [147, 195] width 4 height 4
click at [100, 189] on div "0:08 / 4:26" at bounding box center [232, 195] width 317 height 13
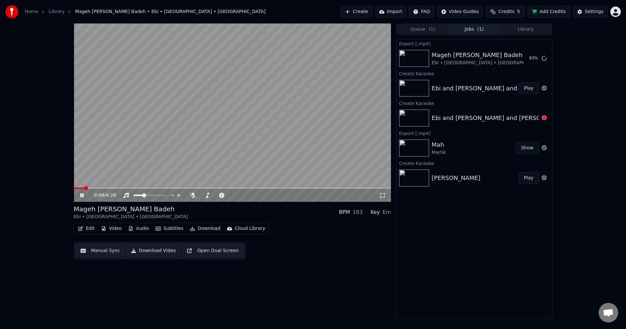
click at [101, 189] on div "0:08 / 4:26" at bounding box center [232, 195] width 317 height 13
click at [99, 187] on span at bounding box center [232, 187] width 317 height 1
click at [226, 147] on video at bounding box center [232, 112] width 317 height 178
click at [338, 287] on div "2:32 / 4:26 Mageh [PERSON_NAME] Badeh Ebi • [GEOGRAPHIC_DATA] • Hooman BPM 183 …" at bounding box center [232, 170] width 317 height 295
click at [28, 13] on link "Home" at bounding box center [31, 11] width 13 height 7
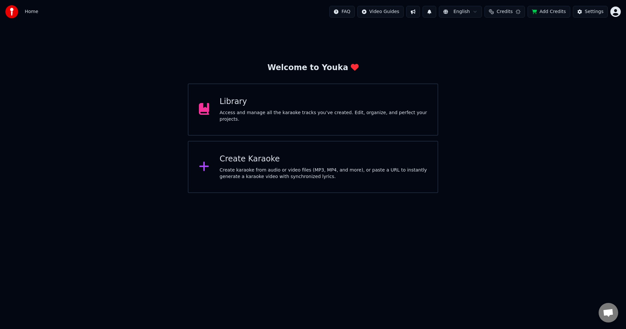
click at [237, 167] on div "Create karaoke from audio or video files (MP3, MP4, and more), or paste a URL t…" at bounding box center [324, 173] width 208 height 13
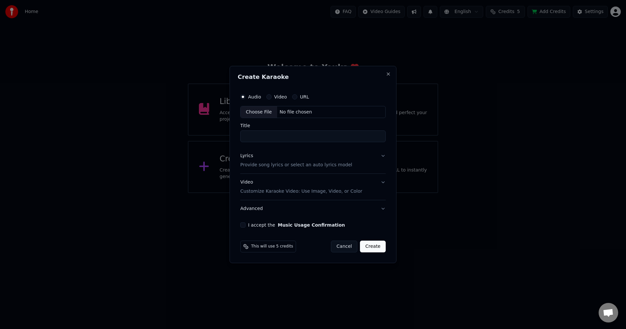
click at [264, 111] on div "Choose File" at bounding box center [258, 112] width 36 height 12
type input "**********"
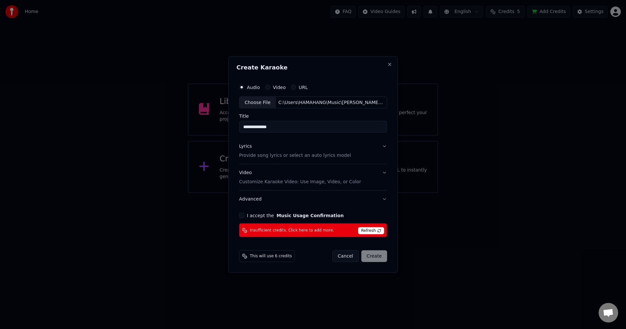
click at [354, 257] on button "Cancel" at bounding box center [345, 256] width 26 height 12
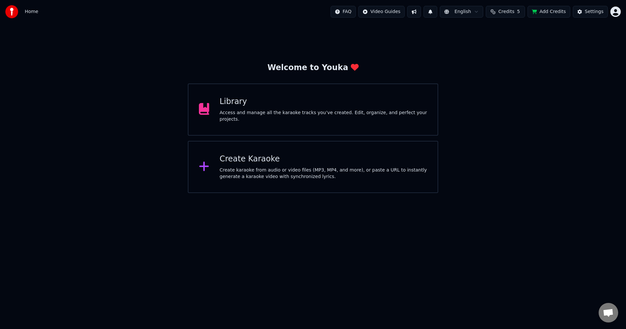
click at [410, 193] on html "Home FAQ Video Guides English Credits 5 Add Credits Settings Welcome to Youka L…" at bounding box center [313, 96] width 626 height 193
